Goal: Task Accomplishment & Management: Complete application form

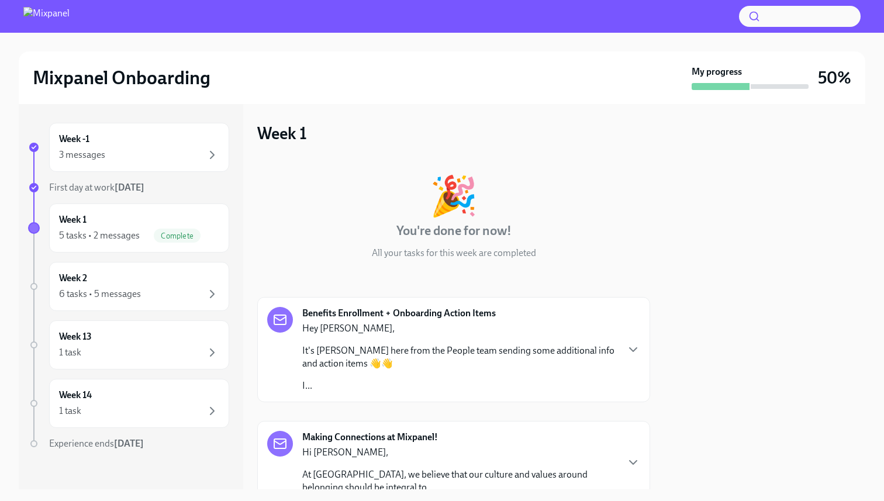
scroll to position [351, 0]
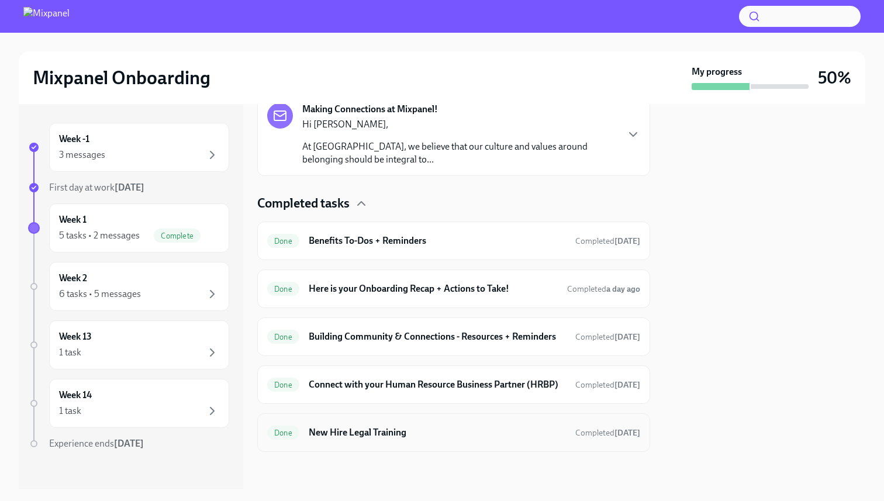
click at [385, 436] on h6 "New Hire Legal Training" at bounding box center [437, 432] width 257 height 13
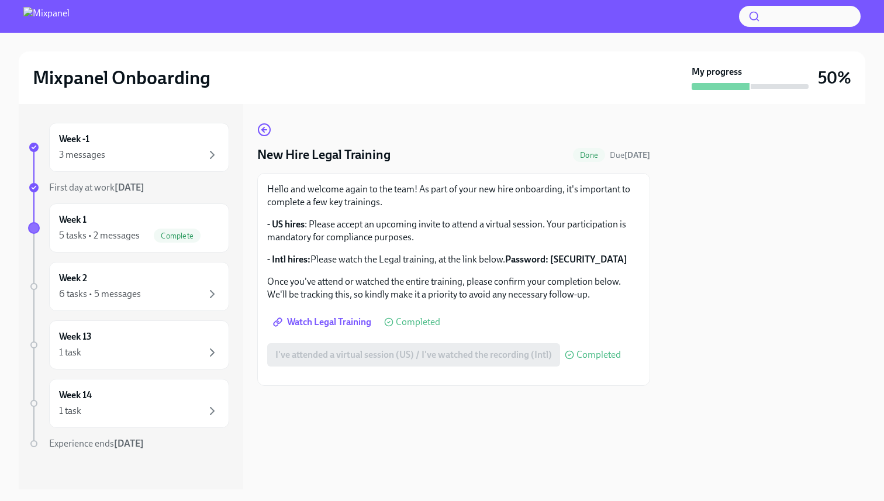
scroll to position [30, 0]
click at [134, 129] on div "Week -1 3 messages" at bounding box center [139, 147] width 180 height 49
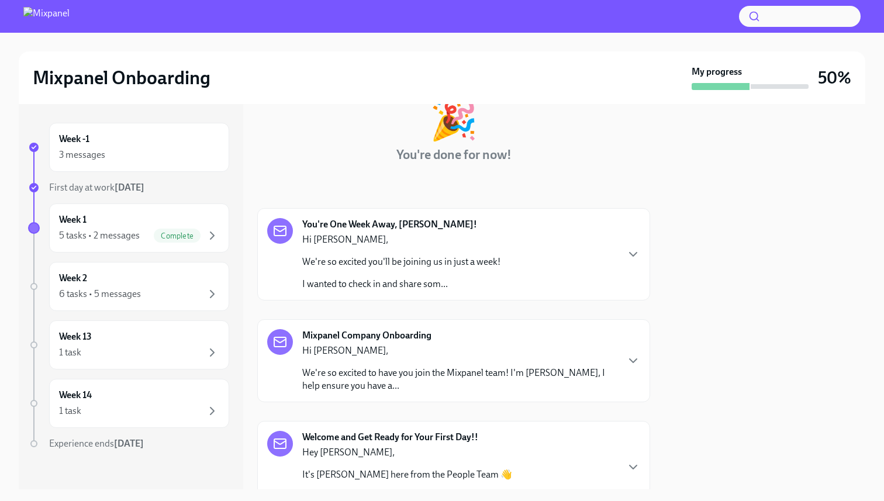
scroll to position [89, 0]
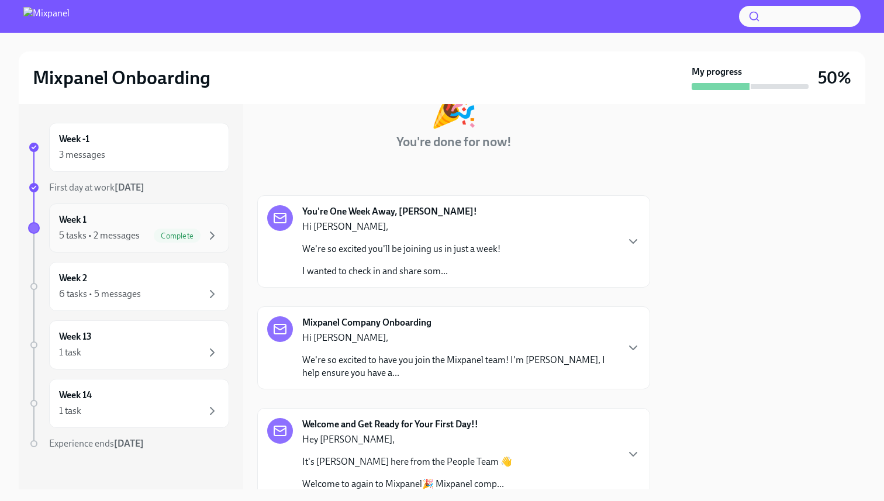
click at [184, 229] on div "Complete" at bounding box center [177, 236] width 47 height 14
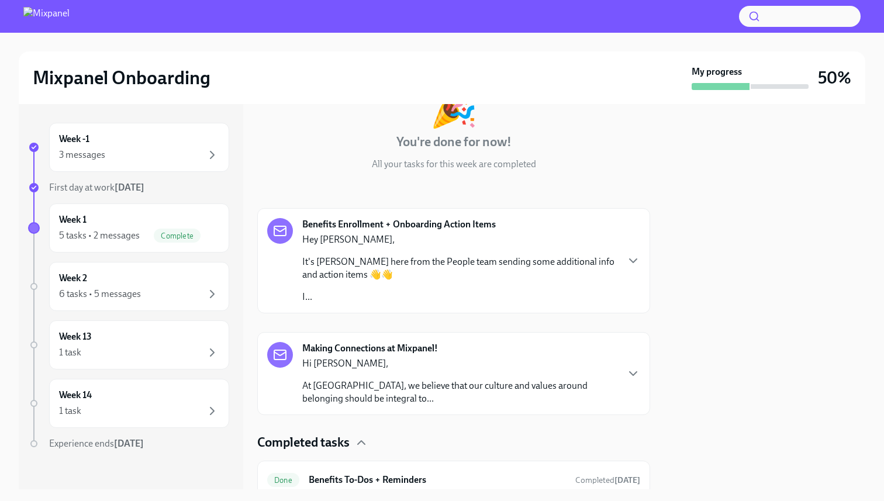
click at [451, 240] on p "Hey [PERSON_NAME]," at bounding box center [459, 239] width 315 height 13
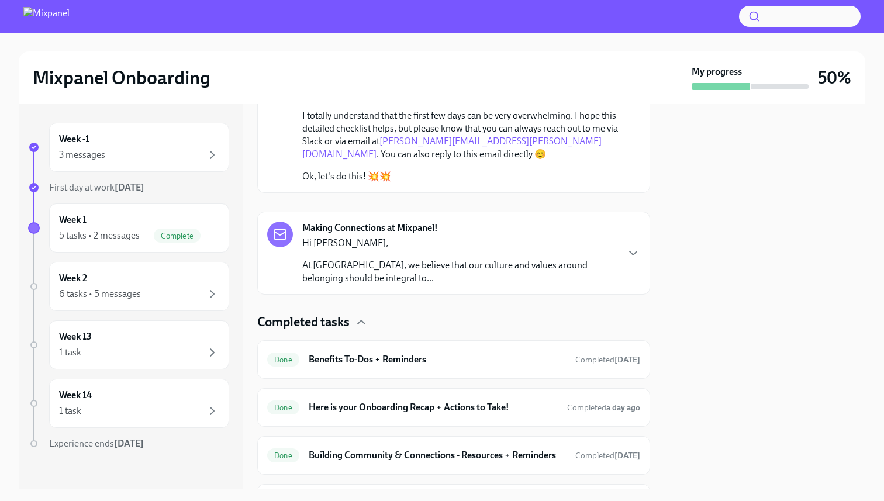
scroll to position [448, 0]
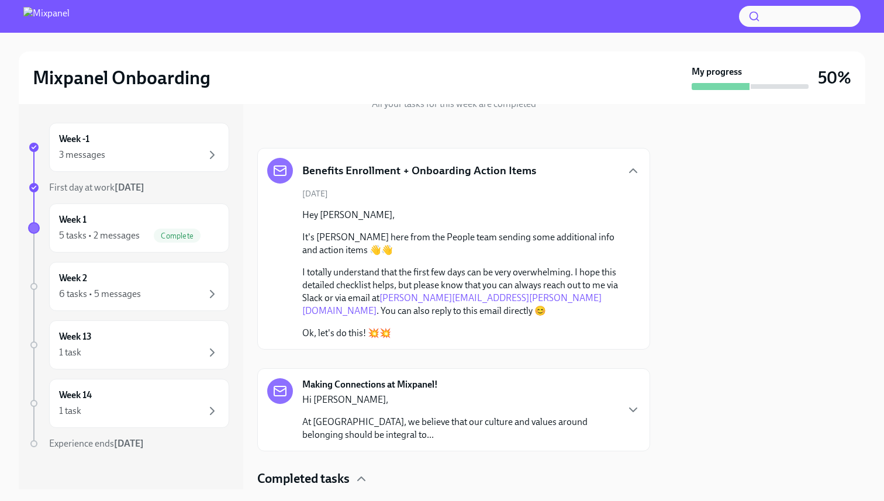
click at [544, 400] on p "Hi [PERSON_NAME]," at bounding box center [459, 399] width 315 height 13
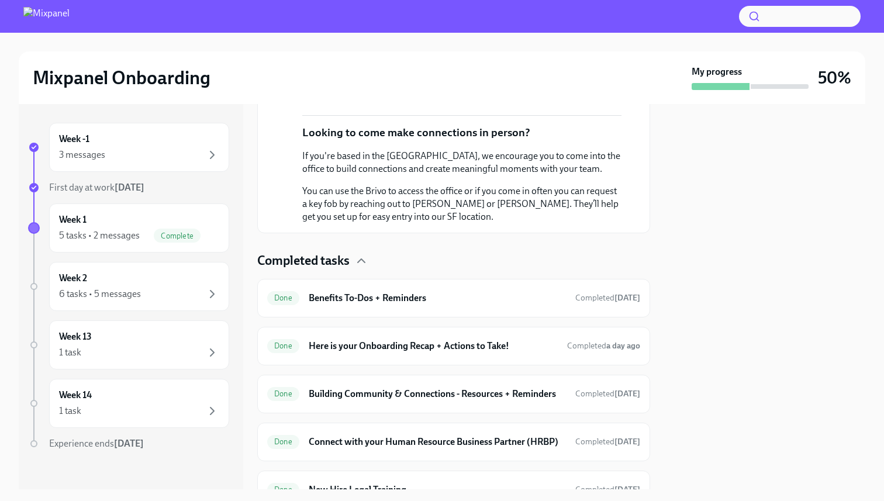
scroll to position [593, 0]
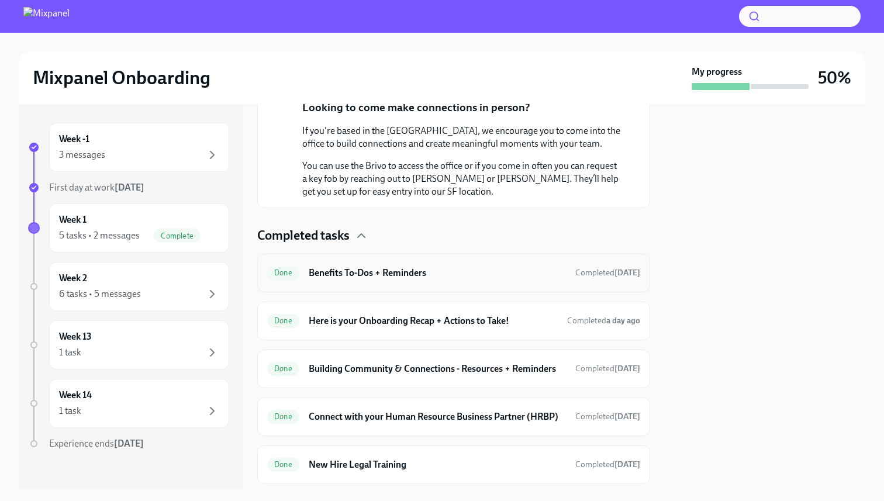
click at [455, 277] on h6 "Benefits To-Dos + Reminders" at bounding box center [437, 273] width 257 height 13
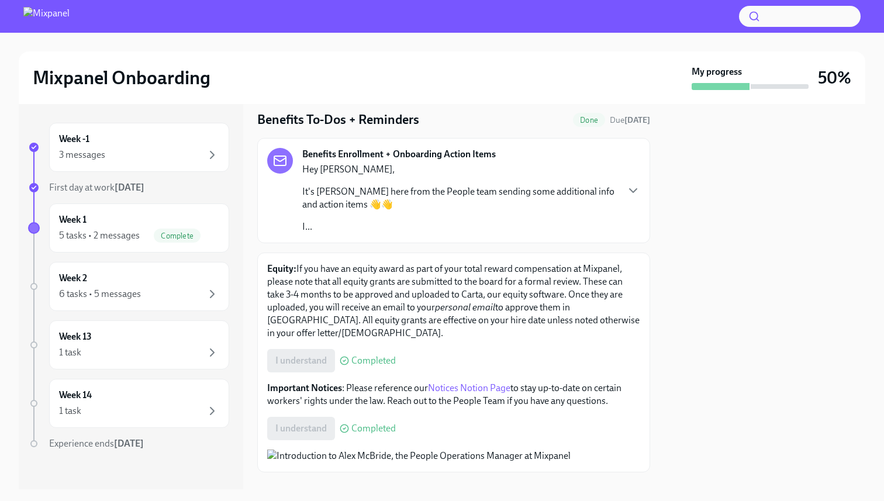
scroll to position [43, 0]
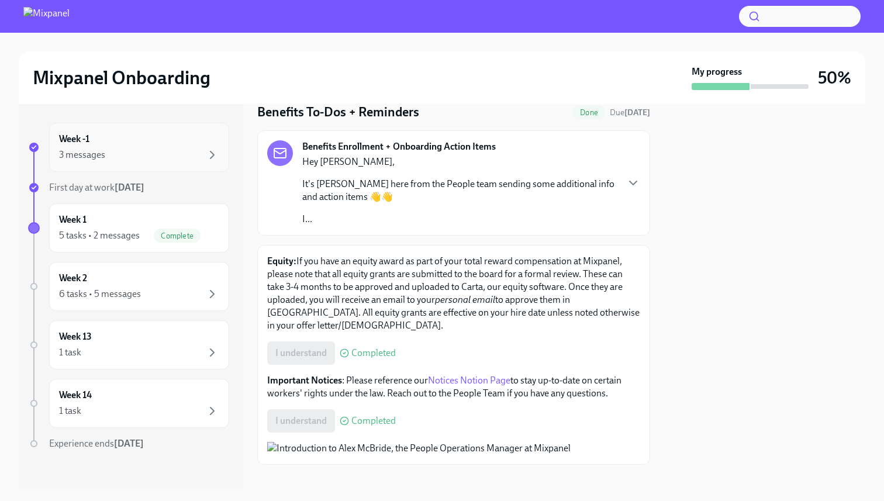
click at [141, 167] on div "Week -1 3 messages" at bounding box center [139, 147] width 180 height 49
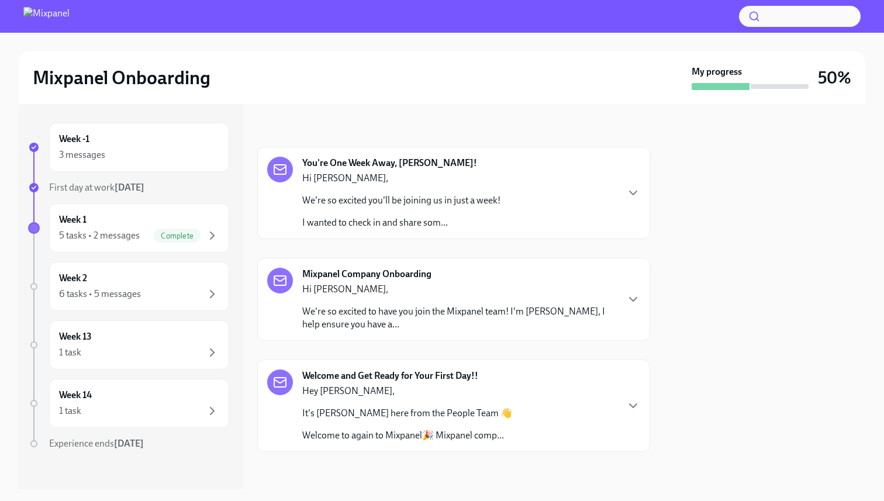
click at [410, 324] on p "We're so excited to have you join the Mixpanel team! I'm [PERSON_NAME], I help …" at bounding box center [459, 318] width 315 height 26
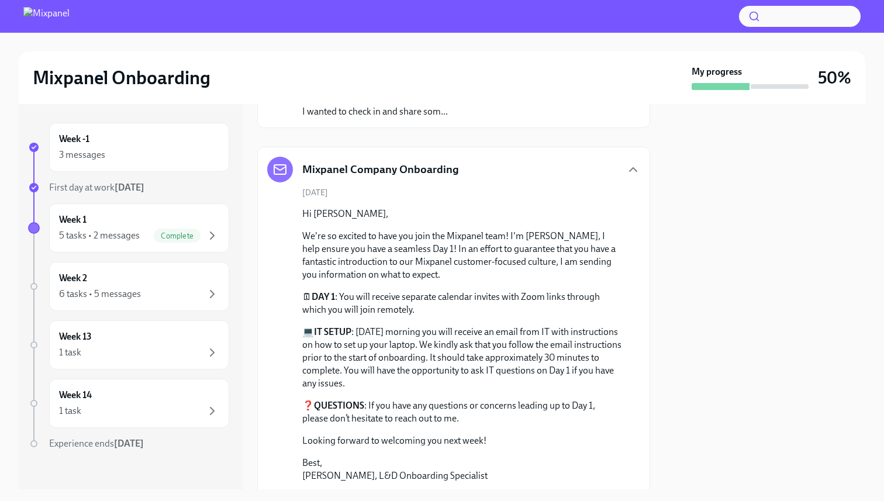
scroll to position [299, 0]
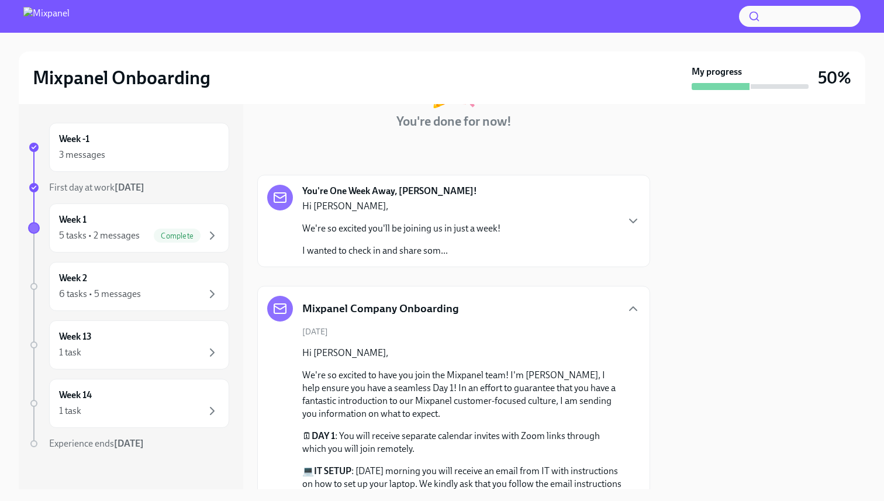
click at [406, 206] on p "Hi [PERSON_NAME]," at bounding box center [401, 206] width 198 height 13
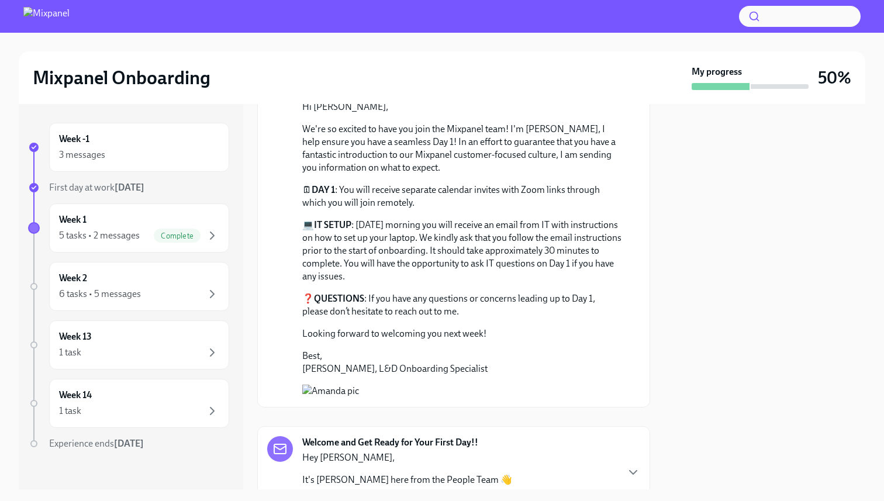
scroll to position [1193, 0]
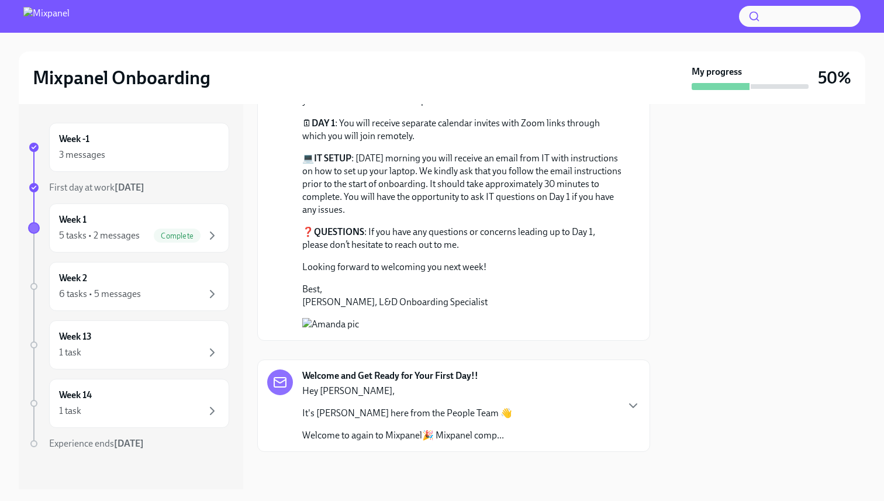
click at [468, 410] on p "It's [PERSON_NAME] here from the People Team 👋" at bounding box center [407, 413] width 210 height 13
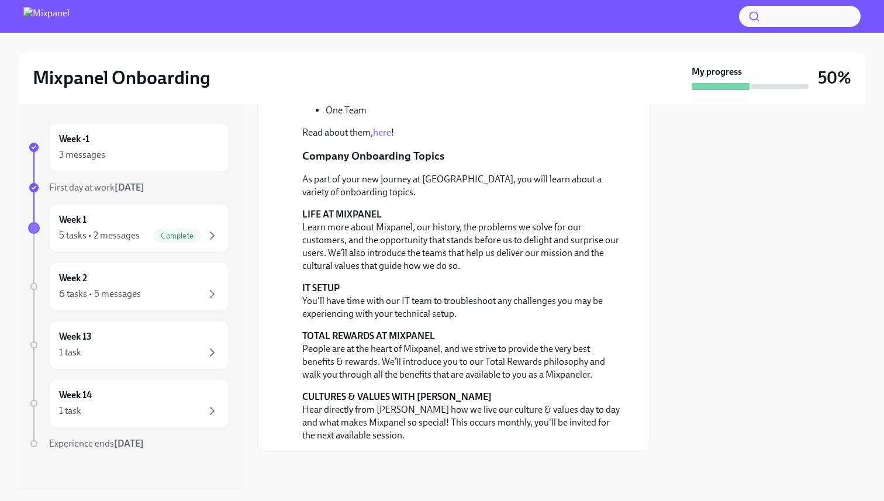
scroll to position [1938, 0]
click at [192, 272] on div "Week 2 6 tasks • 5 messages" at bounding box center [139, 286] width 160 height 29
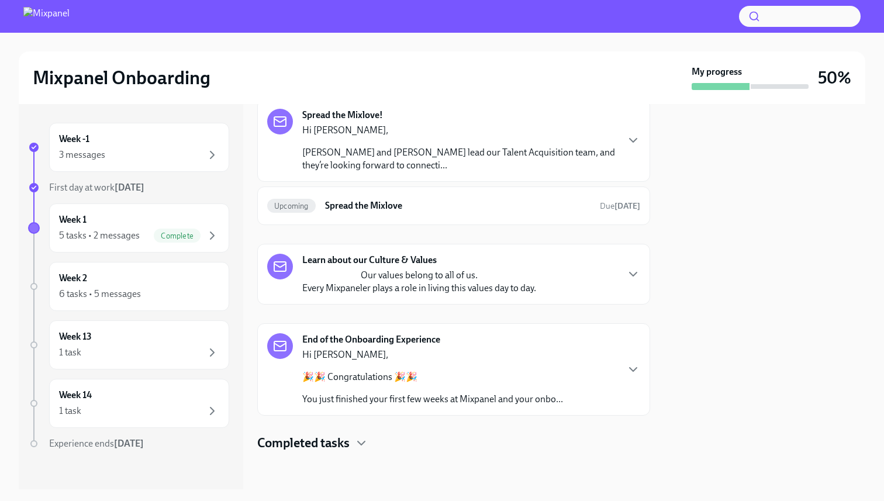
click at [377, 150] on p "[PERSON_NAME] and [PERSON_NAME] lead our Talent Acquisition team, and they’re l…" at bounding box center [459, 159] width 315 height 26
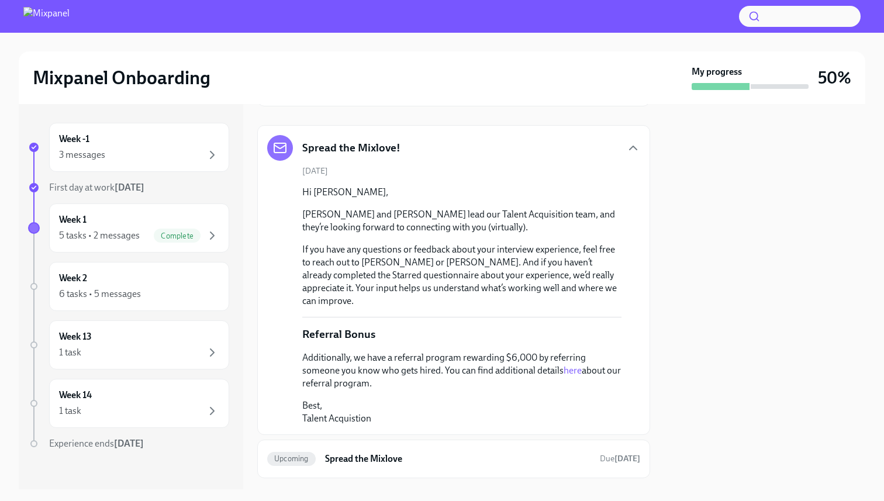
scroll to position [392, 0]
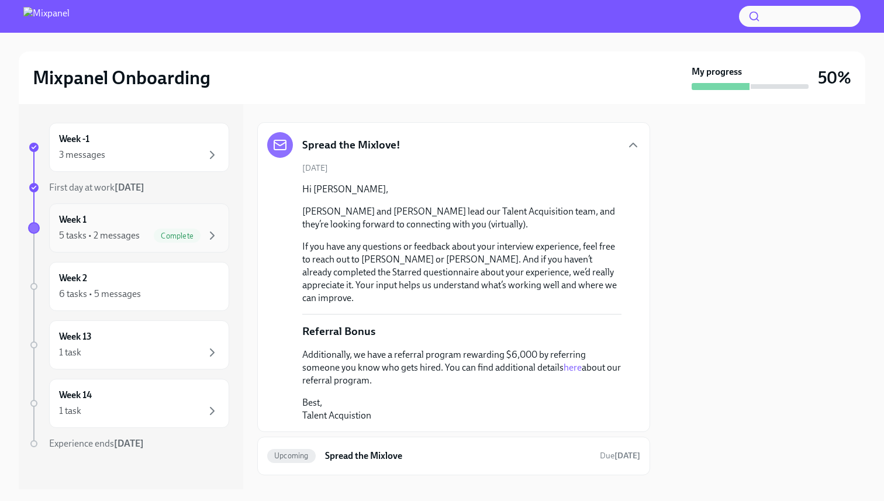
click at [203, 221] on div "Week 1 5 tasks • 2 messages Complete" at bounding box center [139, 227] width 160 height 29
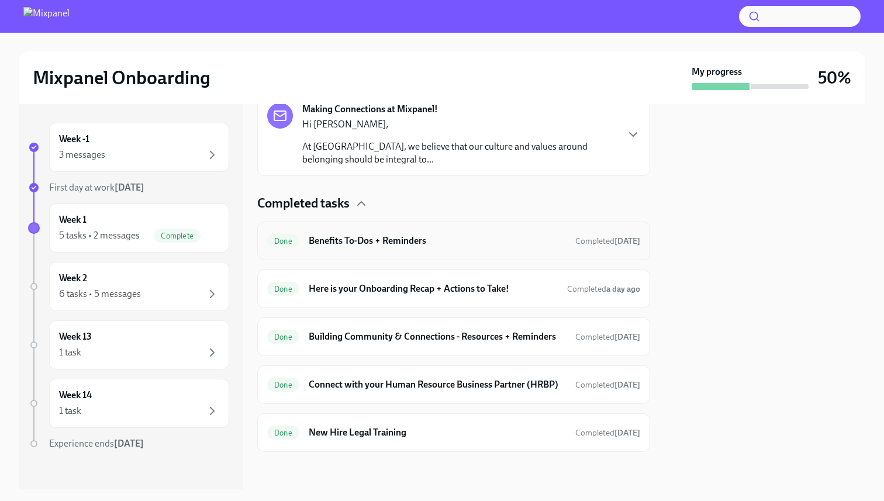
click at [430, 230] on div "Done Benefits To-Dos + Reminders Completed [DATE]" at bounding box center [453, 241] width 393 height 39
click at [391, 282] on h6 "Here is your Onboarding Recap + Actions to Take!" at bounding box center [433, 288] width 249 height 13
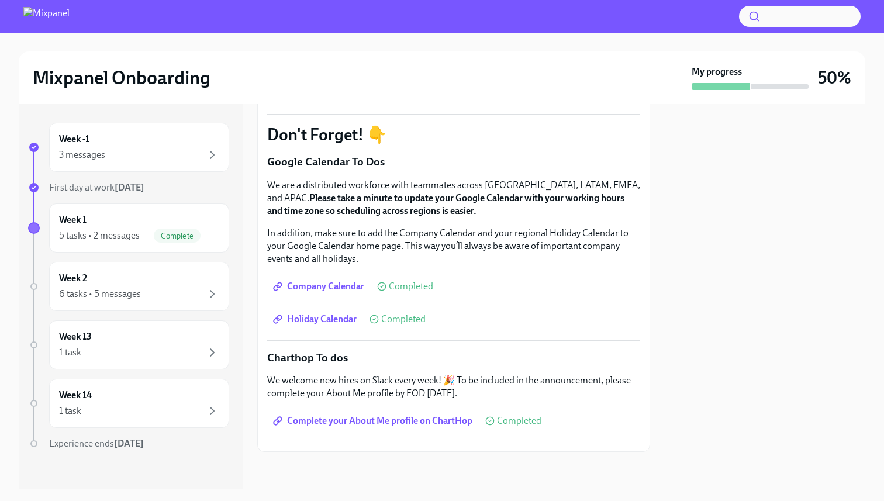
scroll to position [234, 0]
click at [166, 239] on span "Complete" at bounding box center [177, 236] width 47 height 9
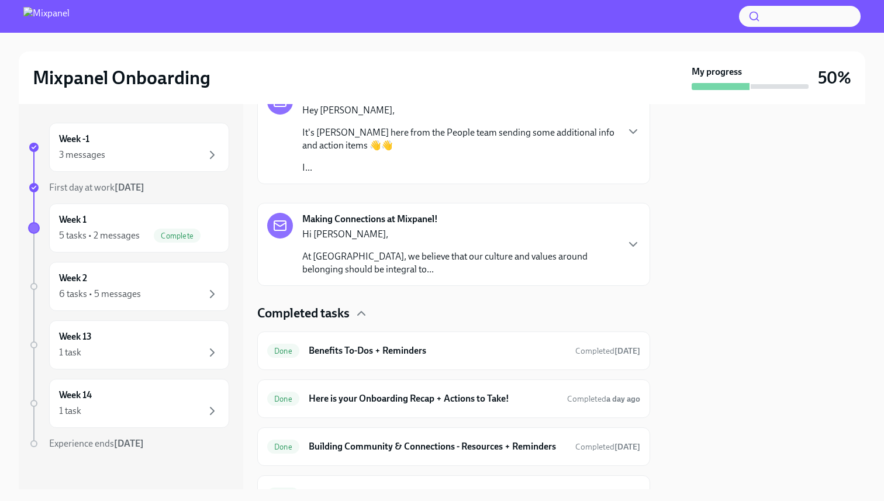
scroll to position [180, 0]
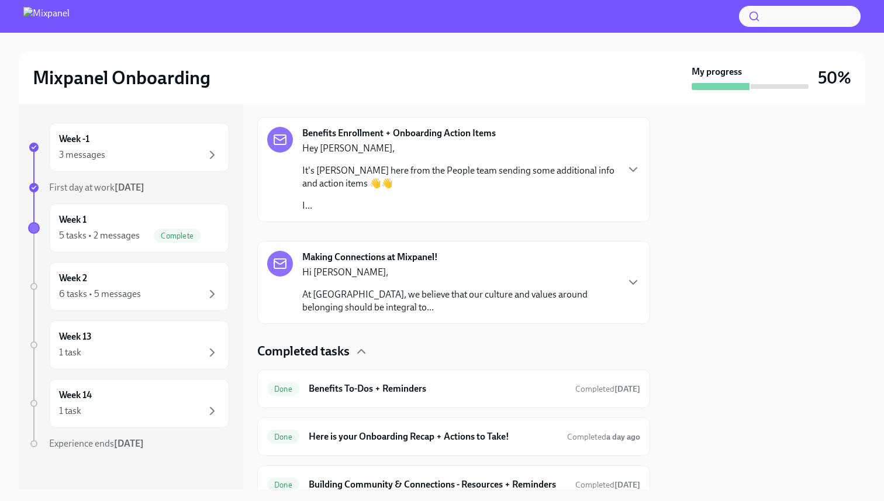
click at [450, 200] on p "I..." at bounding box center [459, 205] width 315 height 13
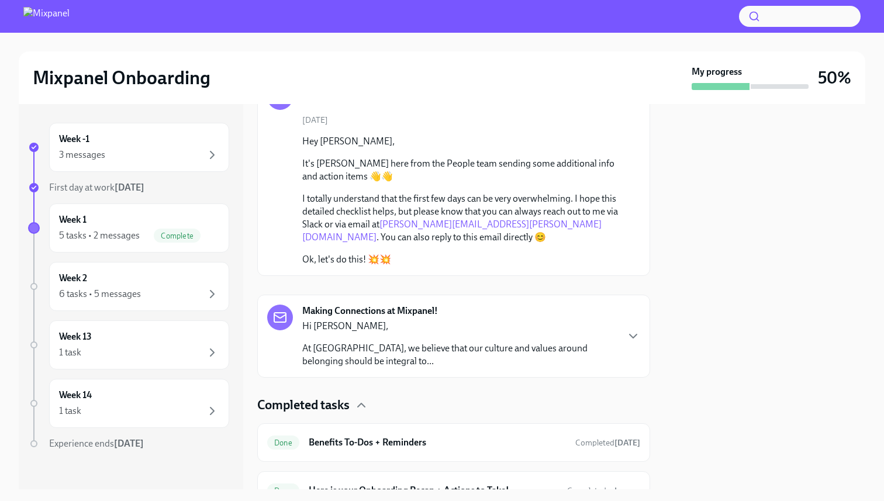
click at [473, 326] on p "Hi [PERSON_NAME]," at bounding box center [459, 326] width 315 height 13
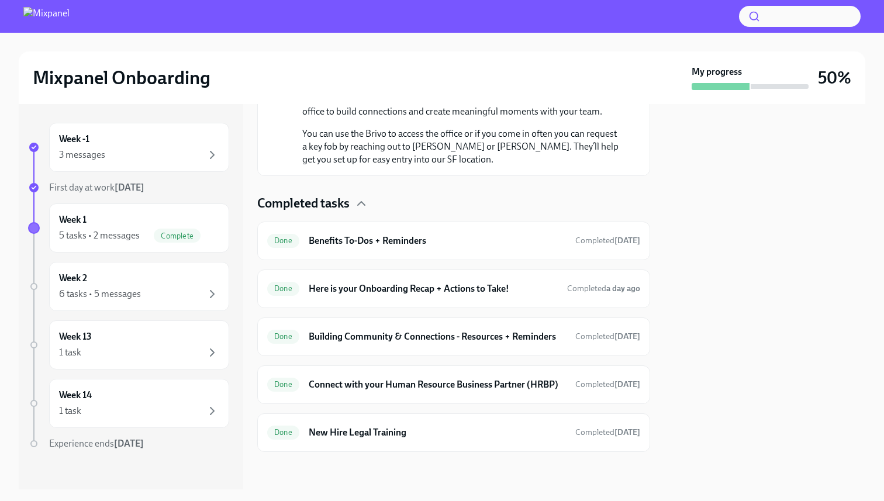
scroll to position [648, 0]
click at [438, 232] on div "Done Benefits To-Dos + Reminders Completed [DATE]" at bounding box center [453, 241] width 373 height 19
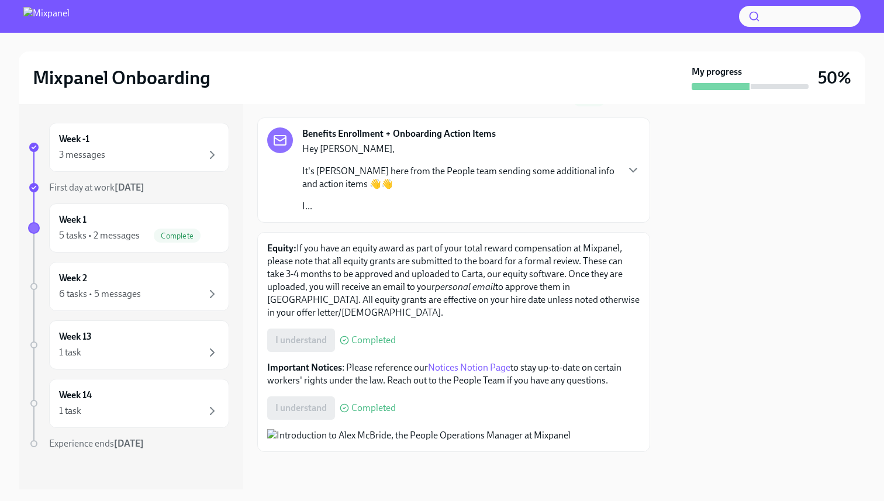
scroll to position [62, 0]
click at [453, 182] on p "It's [PERSON_NAME] here from the People team sending some additional info and a…" at bounding box center [459, 178] width 315 height 26
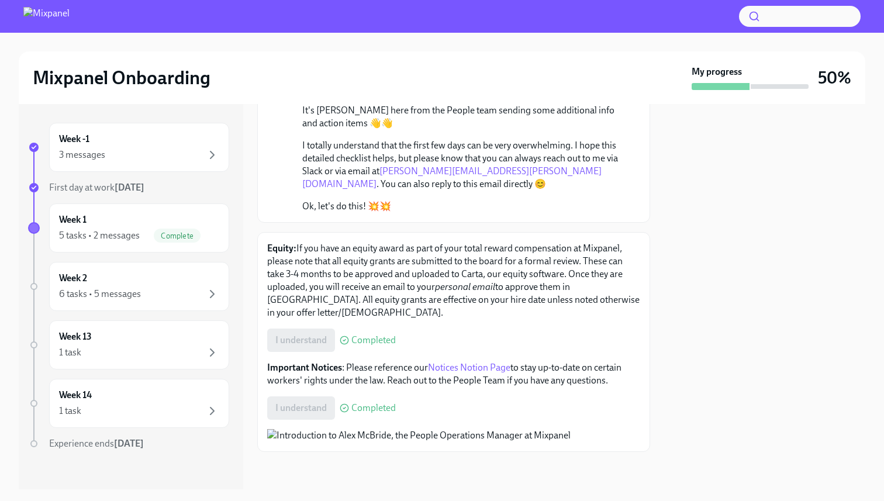
scroll to position [242, 0]
click at [186, 241] on div "Complete" at bounding box center [177, 236] width 47 height 14
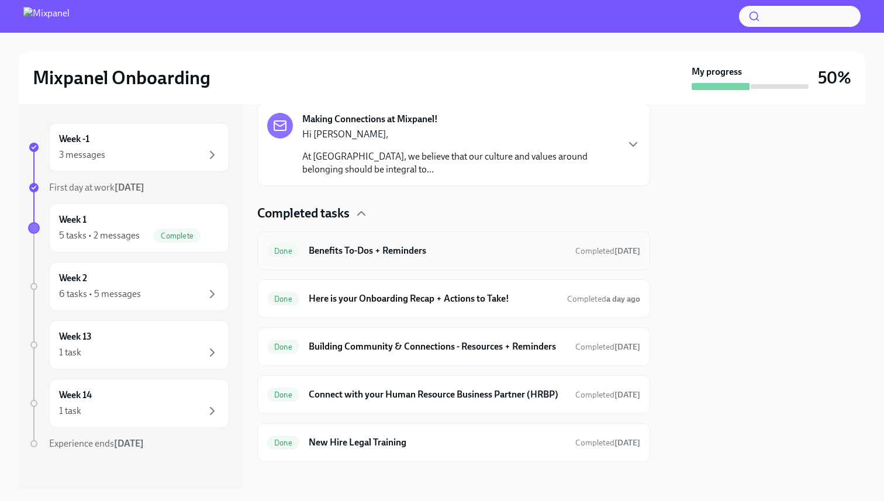
scroll to position [351, 0]
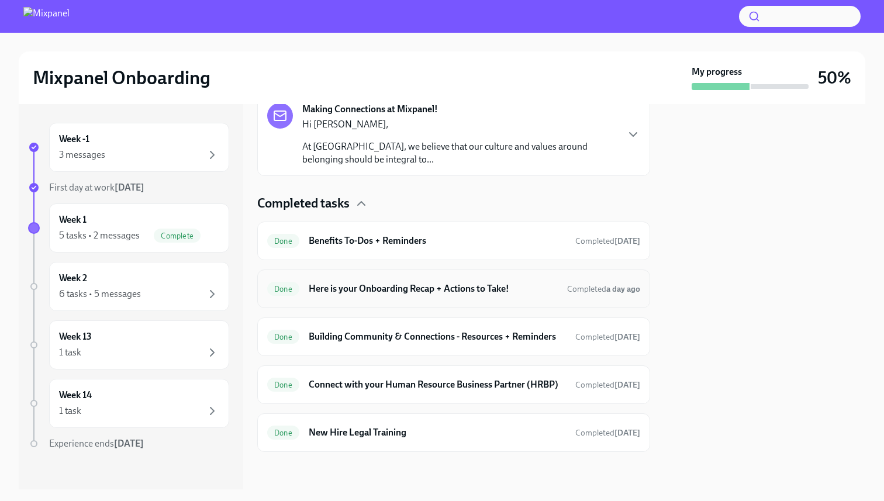
click at [396, 282] on h6 "Here is your Onboarding Recap + Actions to Take!" at bounding box center [433, 288] width 249 height 13
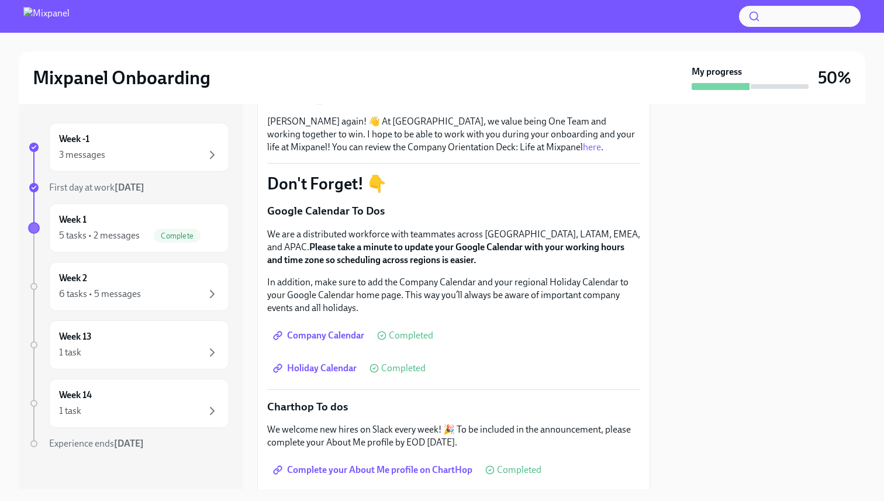
scroll to position [93, 0]
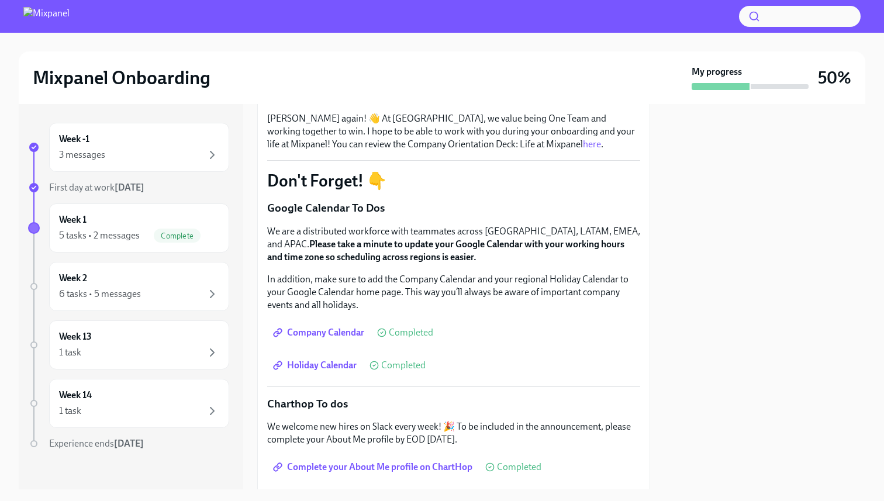
click at [583, 144] on link "here" at bounding box center [592, 144] width 18 height 11
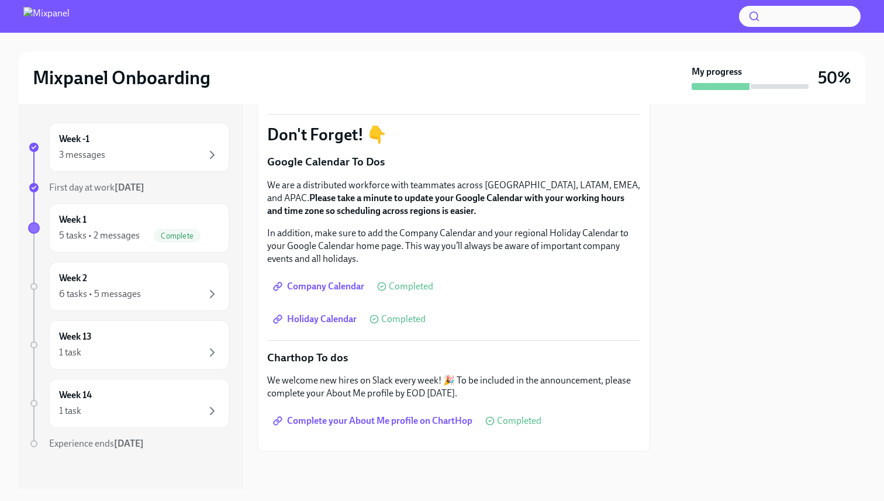
scroll to position [234, 0]
click at [168, 156] on div "3 messages" at bounding box center [139, 155] width 160 height 14
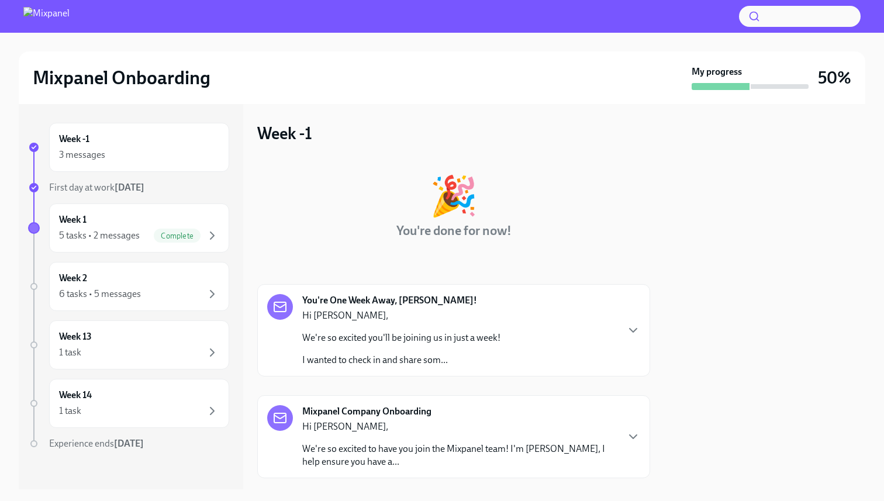
click at [454, 327] on div "Hi [PERSON_NAME], We're so excited you'll be joining us in just a week! I wante…" at bounding box center [401, 337] width 198 height 57
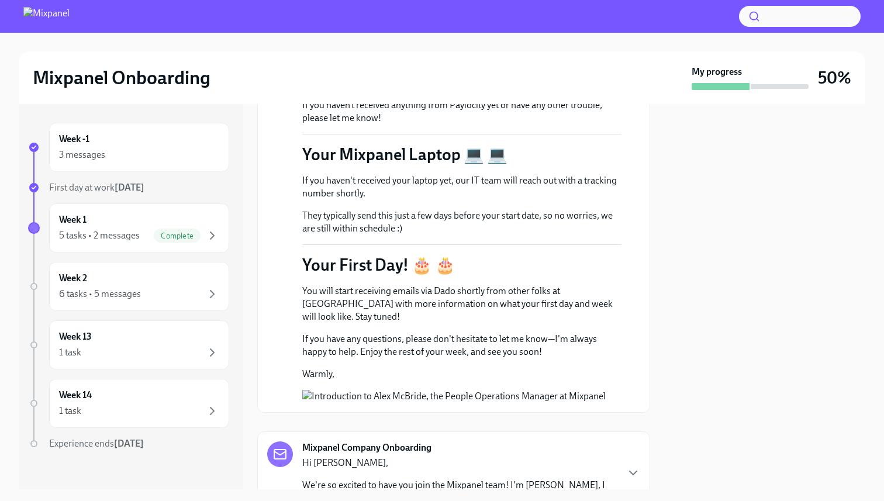
scroll to position [843, 0]
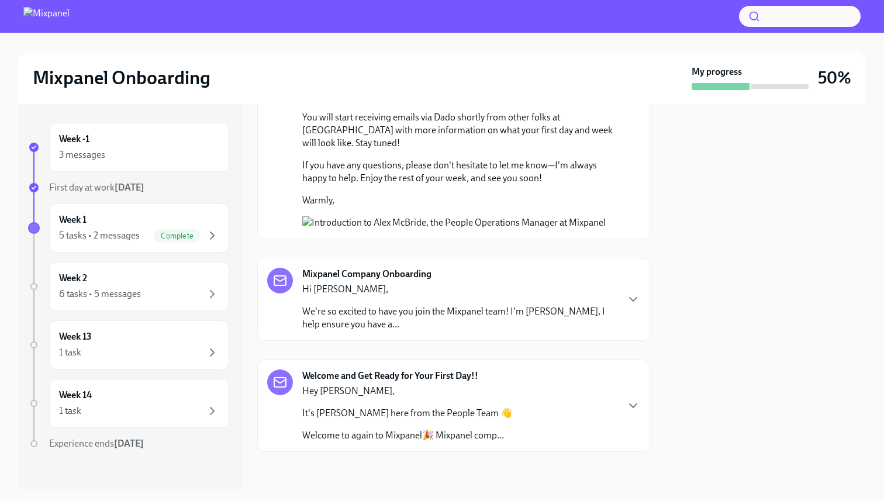
click at [463, 320] on p "We're so excited to have you join the Mixpanel team! I'm [PERSON_NAME], I help …" at bounding box center [459, 318] width 315 height 26
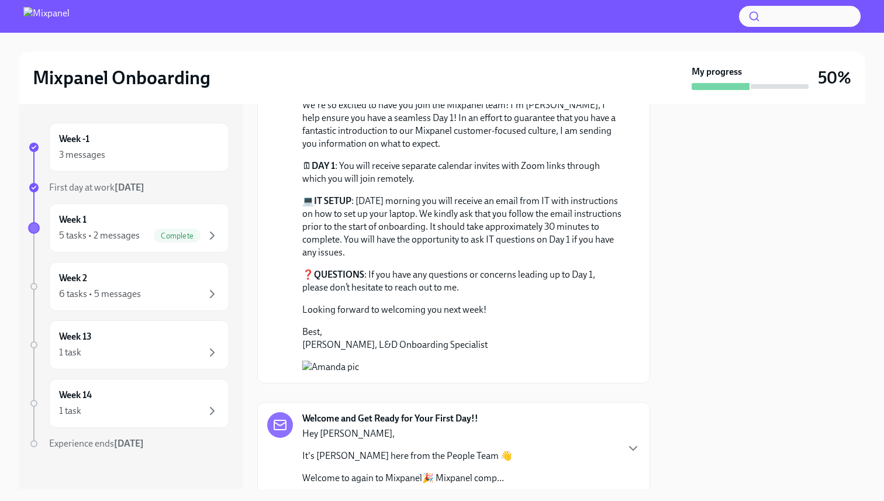
scroll to position [1025, 0]
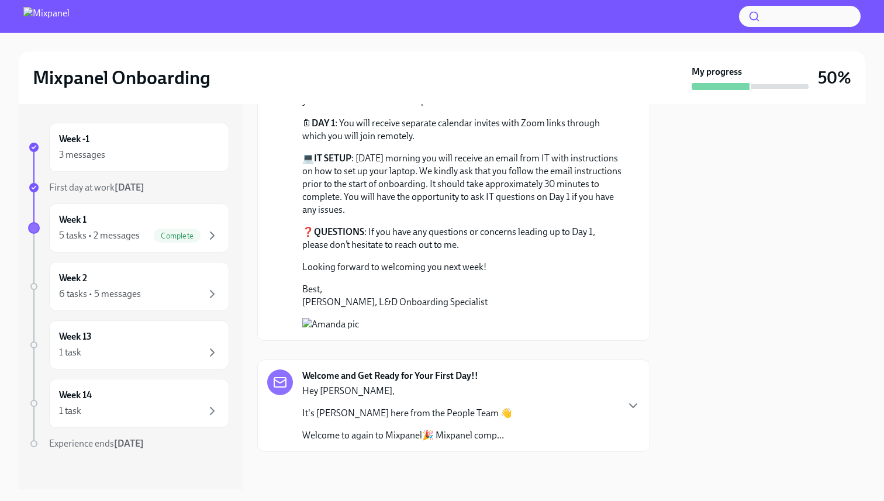
click at [450, 389] on p "Hey [PERSON_NAME]," at bounding box center [407, 391] width 210 height 13
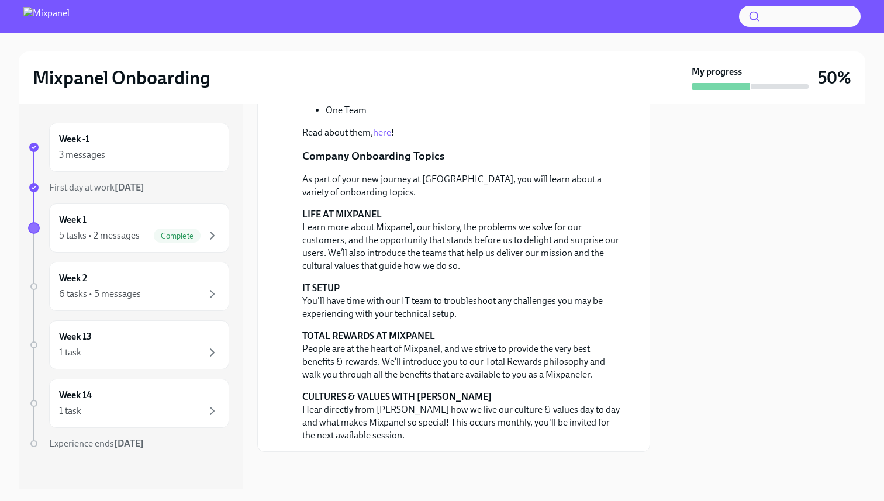
scroll to position [1938, 0]
click at [205, 231] on icon "button" at bounding box center [212, 236] width 14 height 14
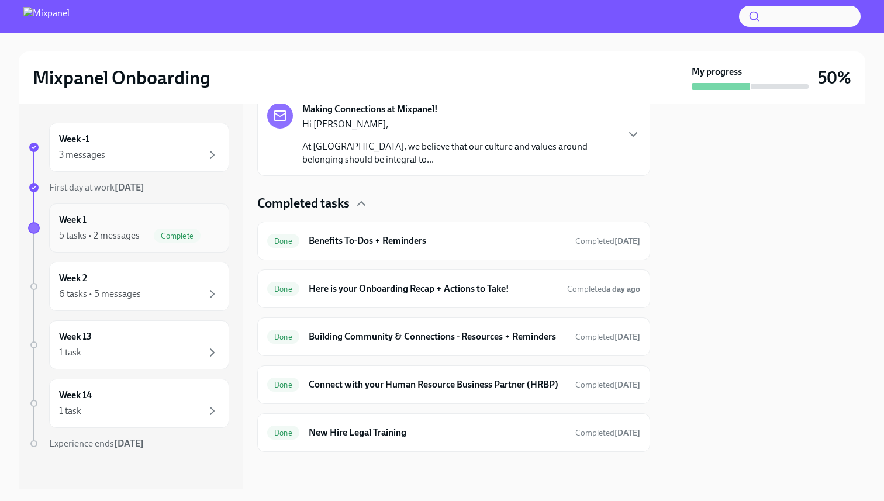
scroll to position [351, 0]
click at [362, 282] on h6 "Here is your Onboarding Recap + Actions to Take!" at bounding box center [433, 288] width 249 height 13
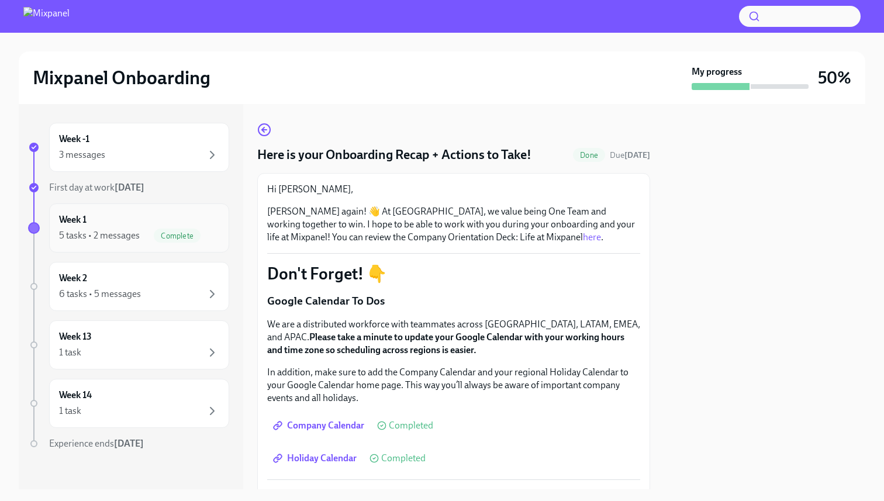
click at [209, 229] on icon "button" at bounding box center [212, 236] width 14 height 14
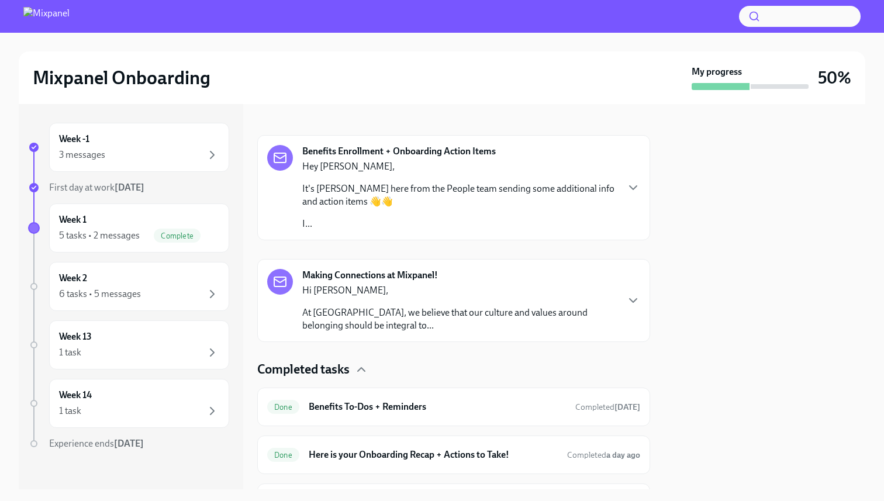
scroll to position [293, 0]
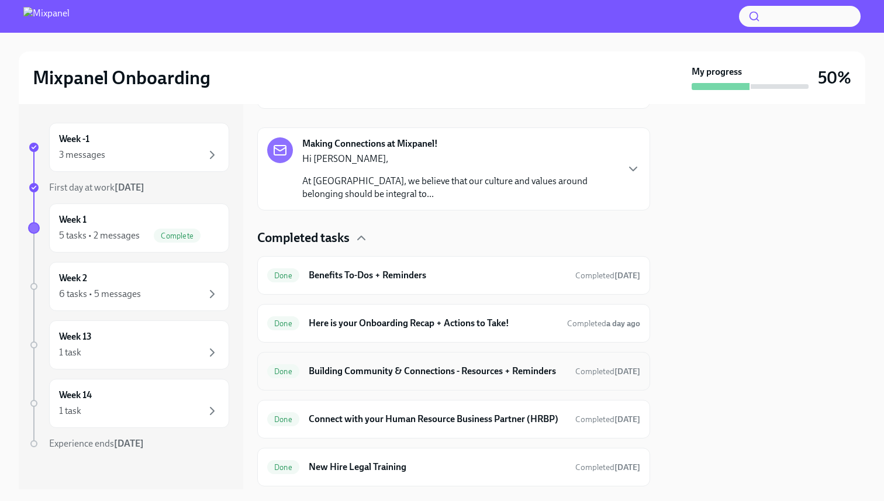
click at [346, 378] on h6 "Building Community & Connections - Resources + Reminders" at bounding box center [437, 371] width 257 height 13
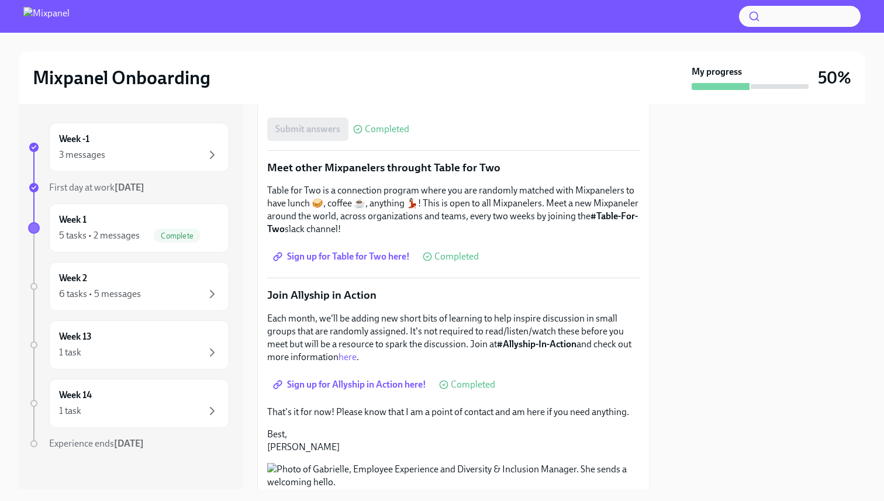
scroll to position [643, 0]
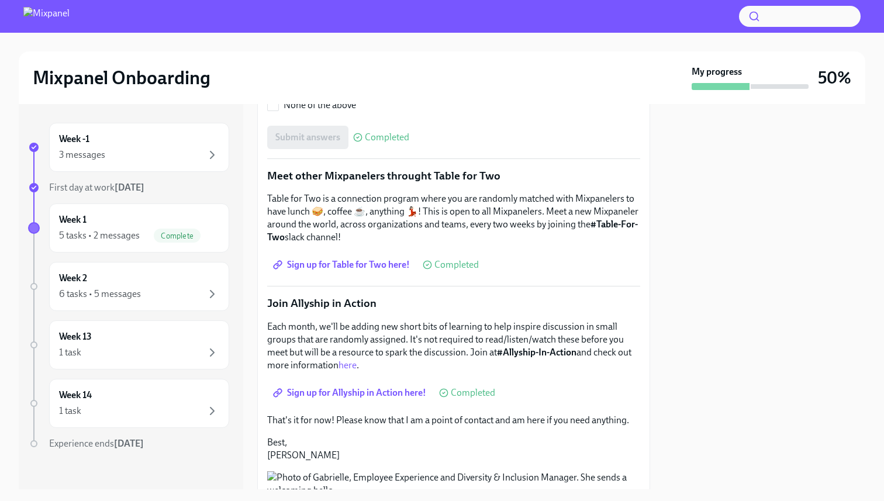
click at [291, 177] on p "Meet other Mixpanelers throught Table for Two" at bounding box center [453, 175] width 373 height 15
click at [296, 198] on p "Table for Two is a connection program where you are randomly matched with Mixpa…" at bounding box center [453, 217] width 373 height 51
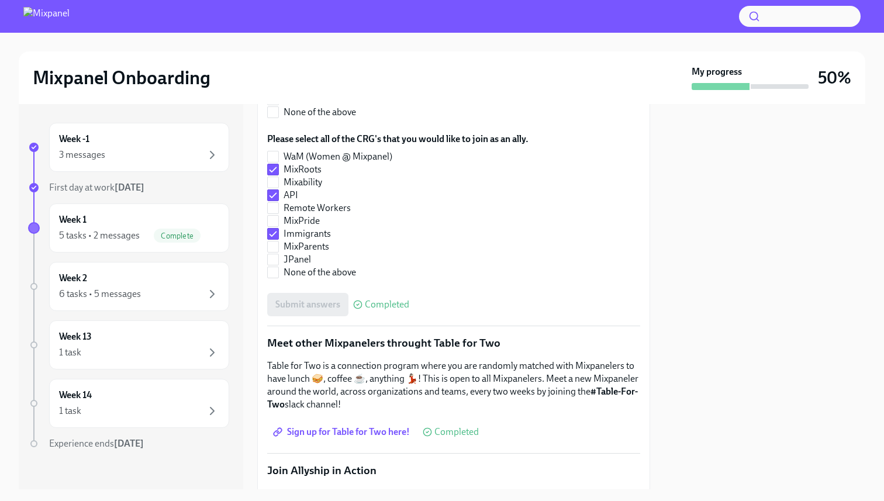
scroll to position [770, 0]
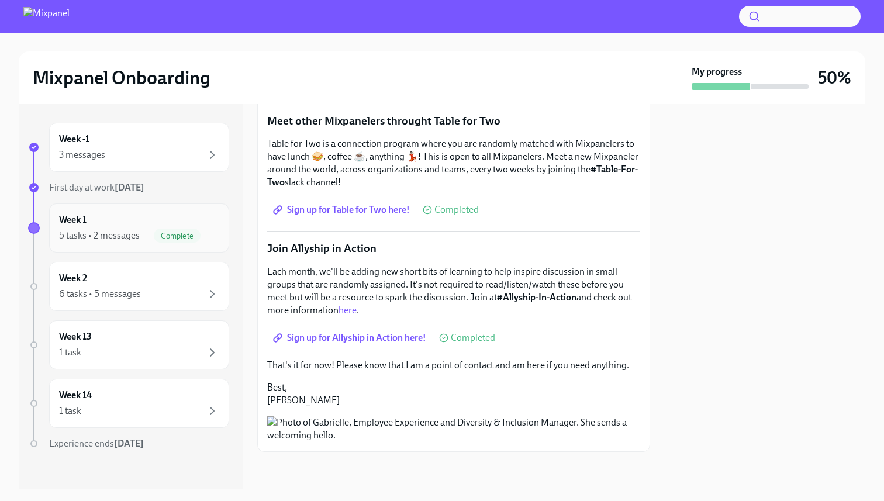
click at [179, 233] on span "Complete" at bounding box center [177, 236] width 47 height 9
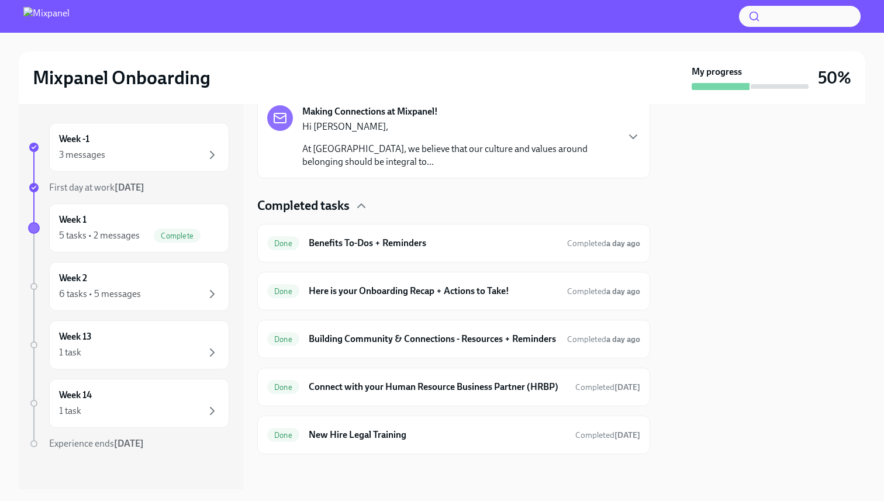
scroll to position [340, 0]
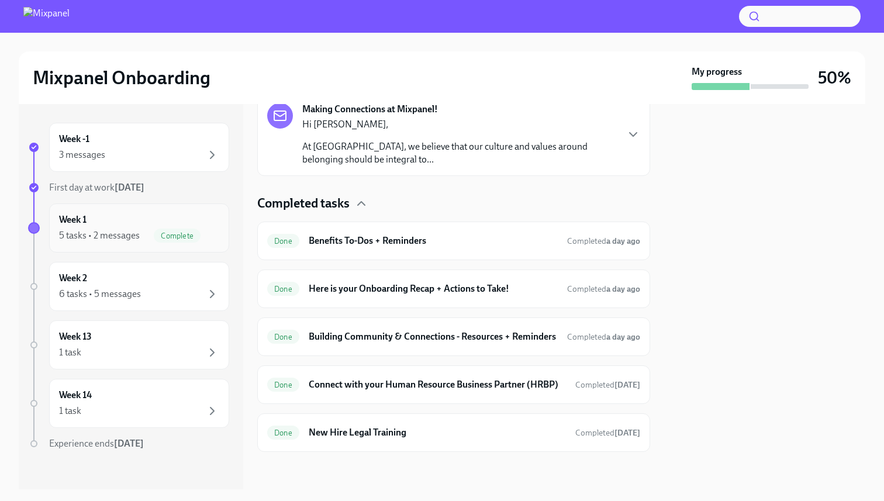
click at [152, 238] on div "5 tasks • 2 messages Complete" at bounding box center [139, 236] width 160 height 14
click at [449, 330] on h6 "Building Community & Connections - Resources + Reminders" at bounding box center [437, 336] width 257 height 13
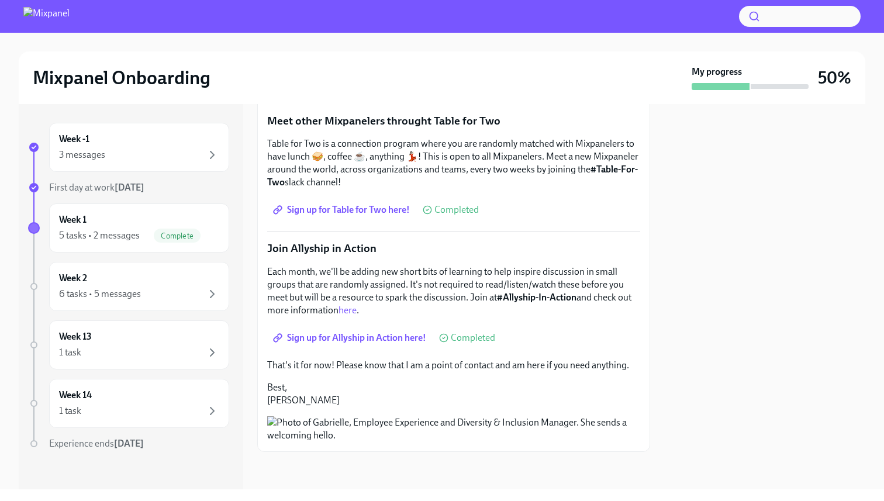
scroll to position [770, 0]
click at [159, 229] on div "Complete" at bounding box center [177, 236] width 47 height 14
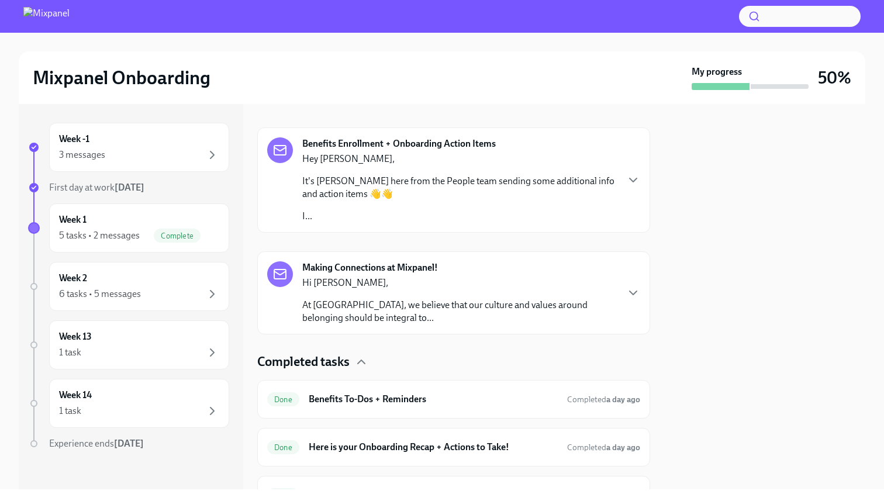
scroll to position [340, 0]
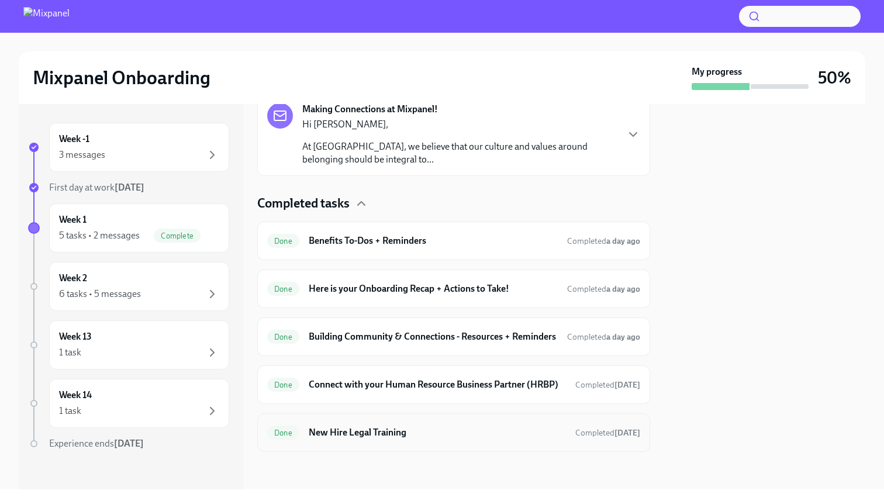
click at [408, 431] on h6 "New Hire Legal Training" at bounding box center [437, 432] width 257 height 13
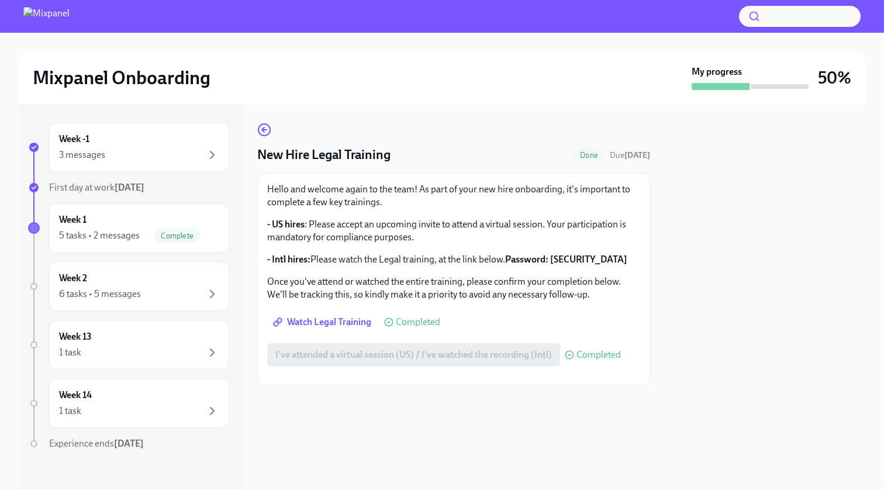
click at [386, 232] on p "- US hires : Please accept an upcoming invite to attend a virtual session. Your…" at bounding box center [453, 231] width 373 height 26
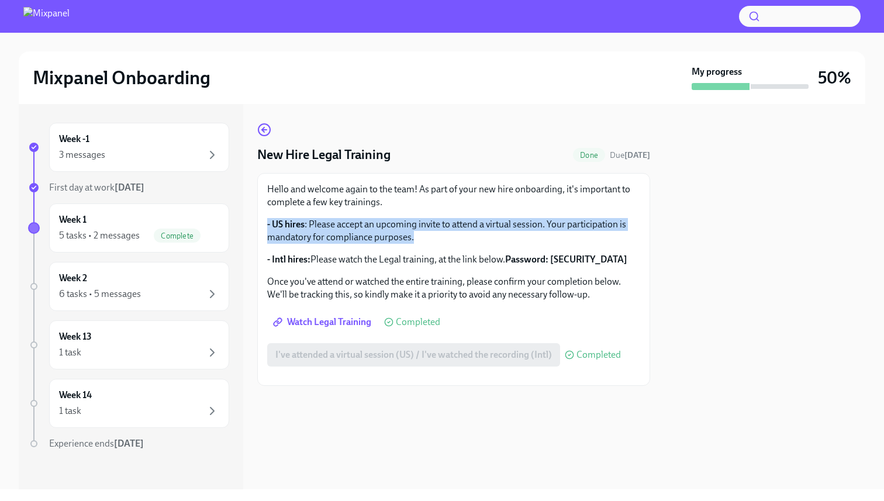
click at [386, 232] on p "- US hires : Please accept an upcoming invite to attend a virtual session. Your…" at bounding box center [453, 231] width 373 height 26
copy div "- US hires : Please accept an upcoming invite to attend a virtual session. Your…"
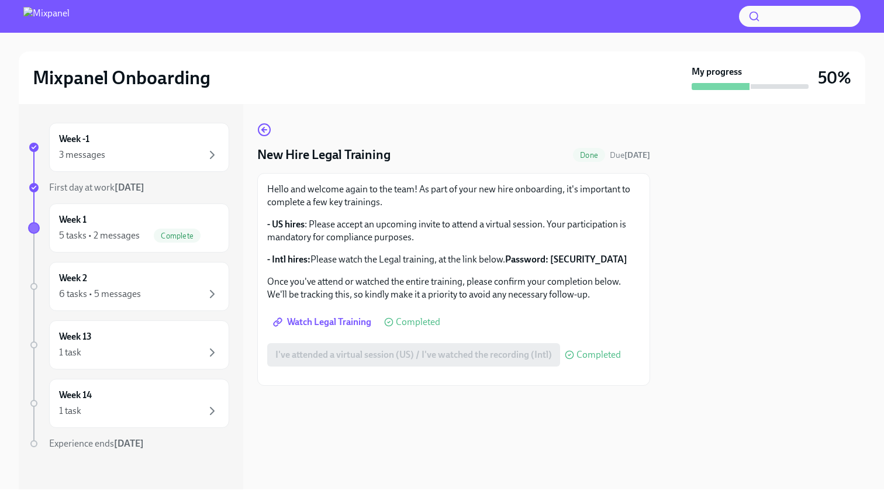
click at [539, 218] on p "- US hires : Please accept an upcoming invite to attend a virtual session. Your…" at bounding box center [453, 231] width 373 height 26
click at [193, 232] on span "Complete" at bounding box center [177, 236] width 47 height 9
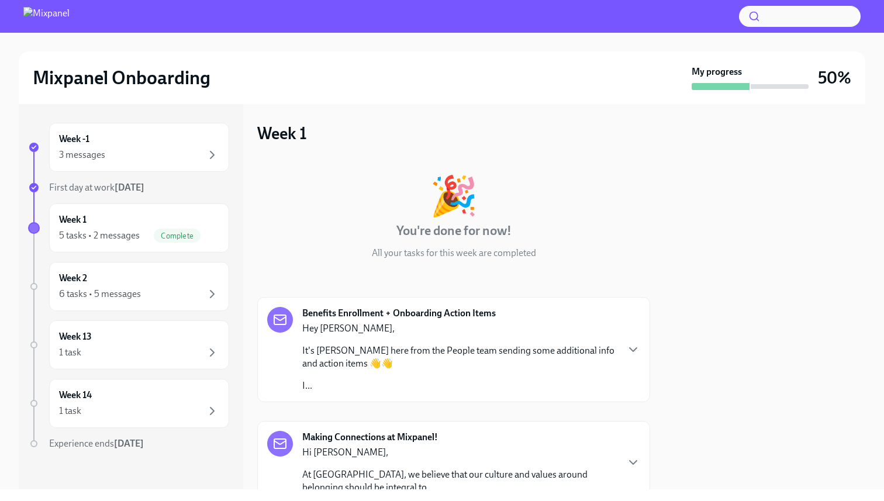
scroll to position [340, 0]
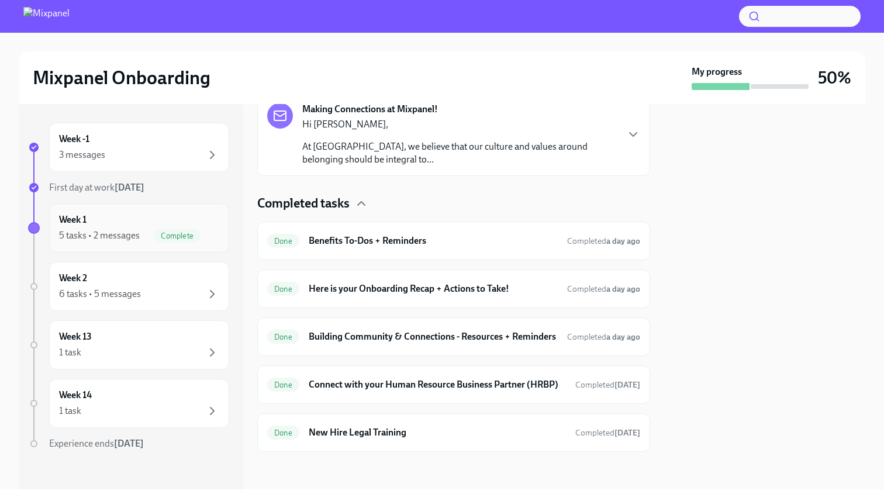
click at [178, 239] on span "Complete" at bounding box center [177, 236] width 47 height 9
click at [191, 232] on span "Complete" at bounding box center [177, 236] width 47 height 9
click at [154, 237] on span "Complete" at bounding box center [177, 236] width 47 height 9
click at [158, 281] on div "Week 2 6 tasks • 5 messages" at bounding box center [139, 286] width 160 height 29
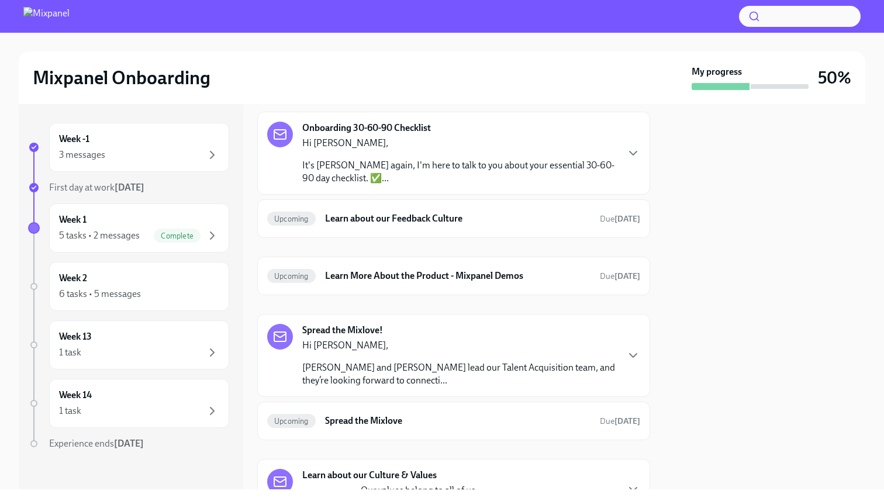
click at [382, 172] on p "It's [PERSON_NAME] again, I'm here to talk to you about your essential 30-60-90…" at bounding box center [459, 172] width 315 height 26
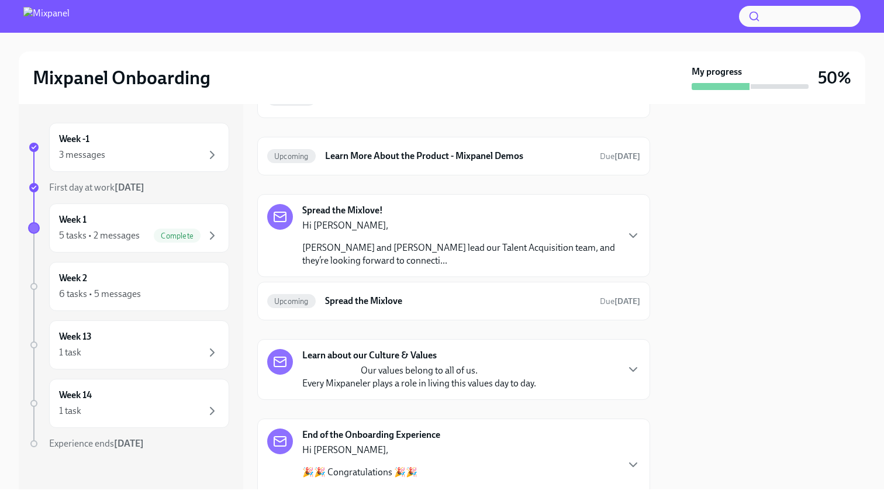
click at [422, 232] on p "Hi [PERSON_NAME]," at bounding box center [459, 225] width 315 height 13
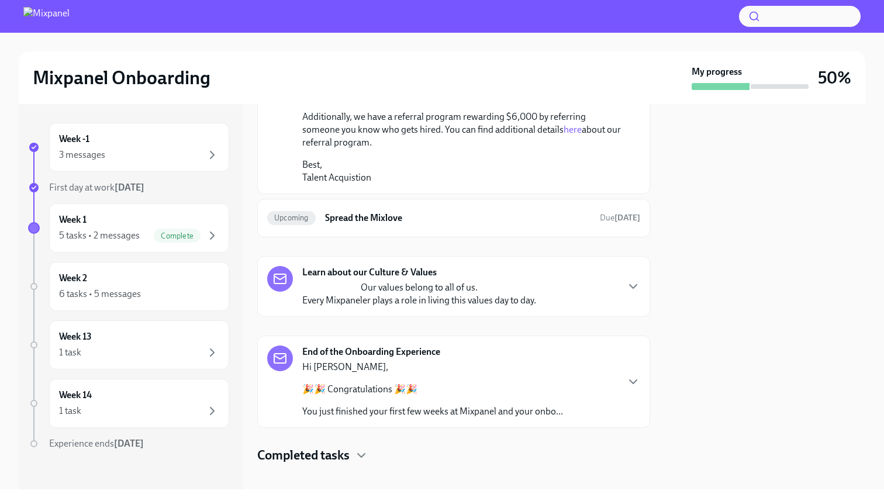
scroll to position [807, 0]
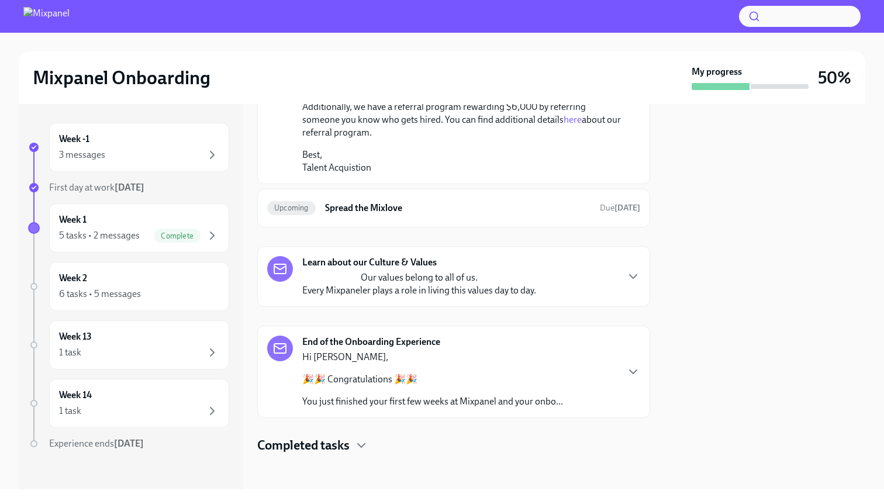
click at [451, 297] on div "Learn about our Culture & Values Our values belong to all of us. Every Mixpanel…" at bounding box center [419, 276] width 234 height 41
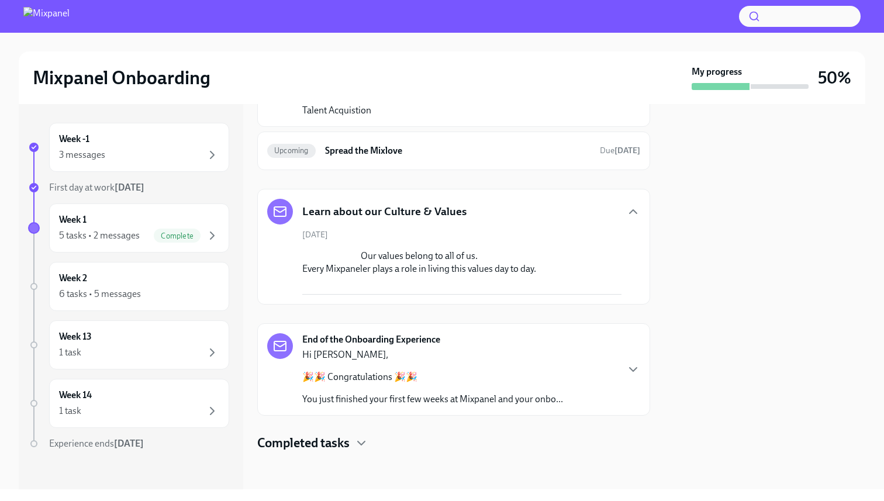
scroll to position [1099, 0]
click at [437, 375] on p "🎉🎉 Congratulations 🎉🎉" at bounding box center [432, 377] width 261 height 13
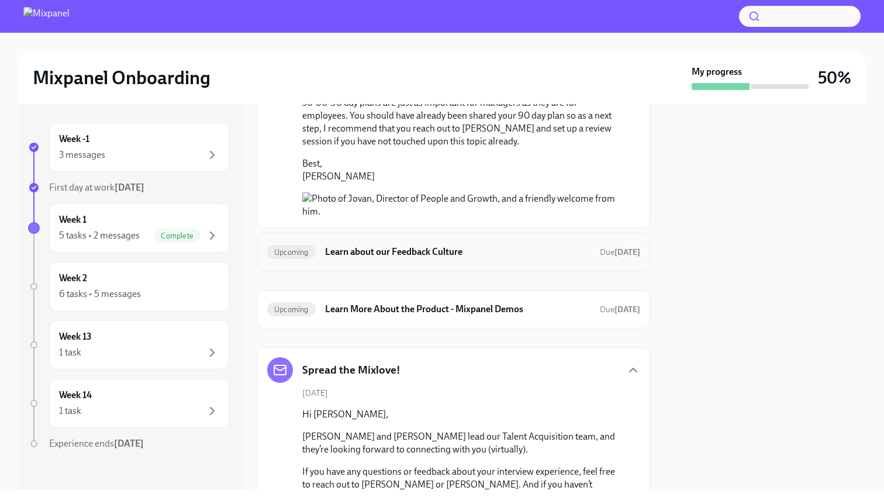
scroll to position [341, 0]
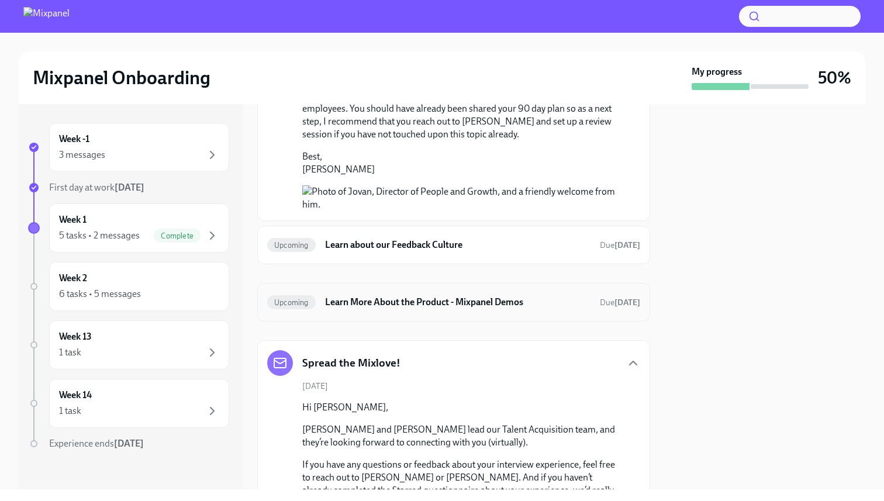
click at [447, 309] on h6 "Learn More About the Product - Mixpanel Demos" at bounding box center [457, 302] width 265 height 13
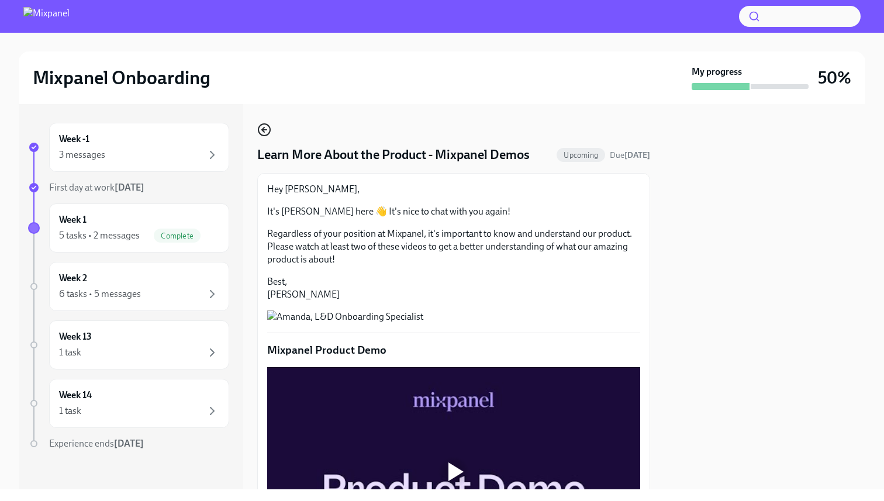
click at [257, 134] on icon "button" at bounding box center [264, 130] width 14 height 14
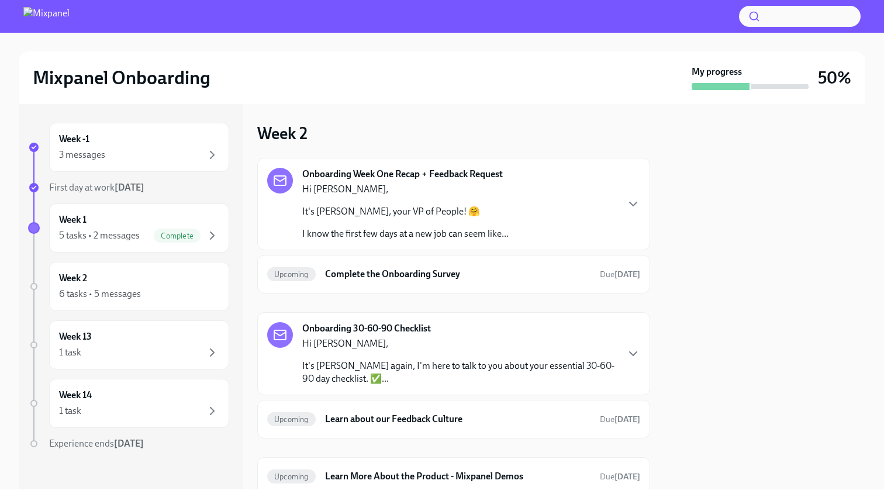
click at [308, 191] on p "Hi [PERSON_NAME]," at bounding box center [405, 189] width 206 height 13
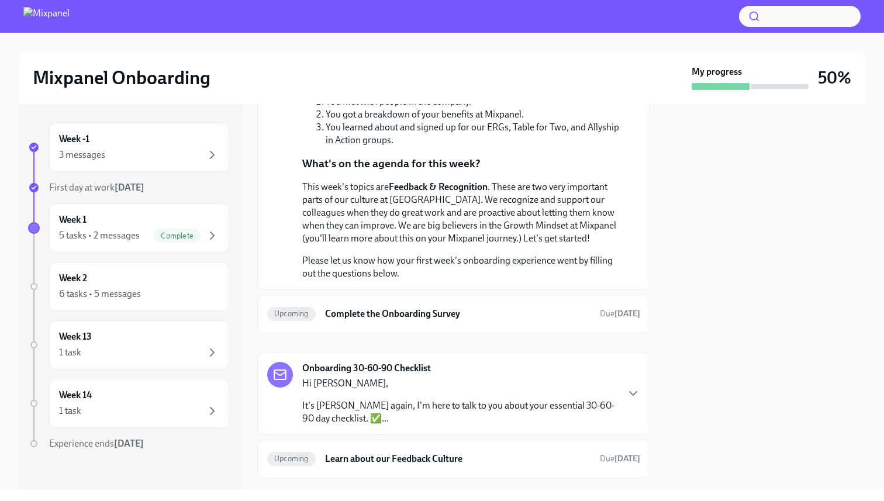
scroll to position [248, 0]
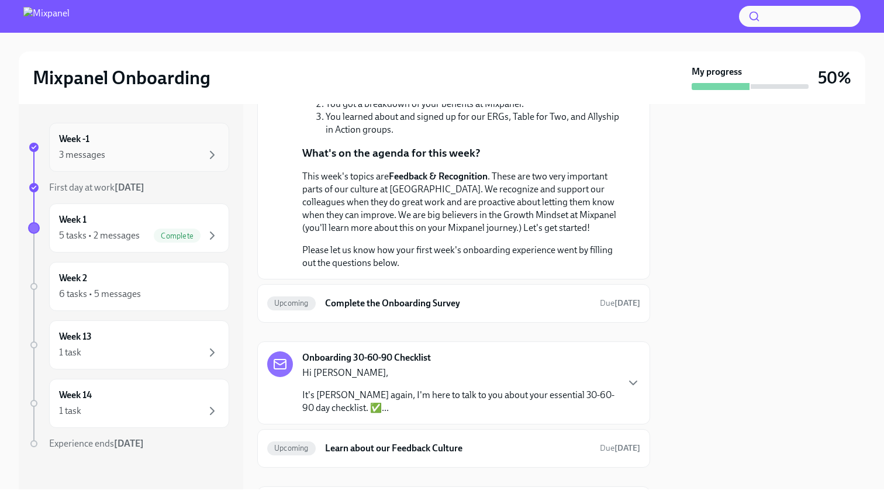
click at [183, 158] on div "3 messages" at bounding box center [139, 155] width 160 height 14
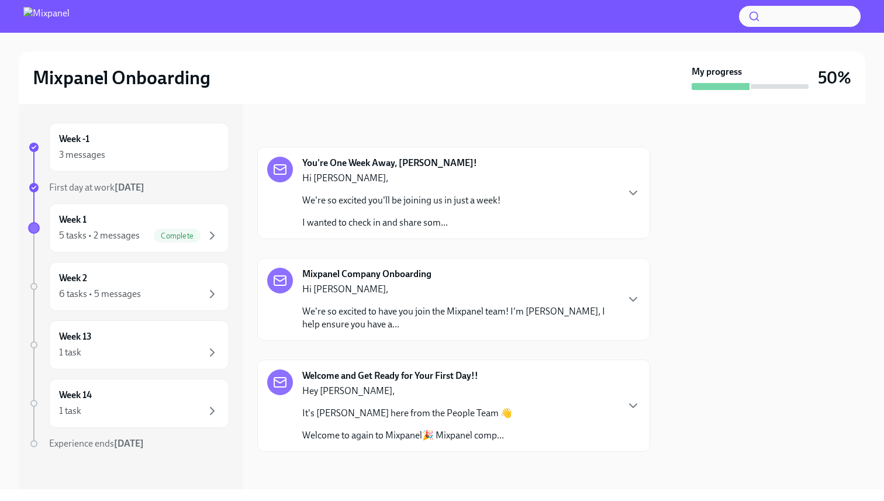
click at [358, 181] on p "Hi [PERSON_NAME]," at bounding box center [401, 178] width 198 height 13
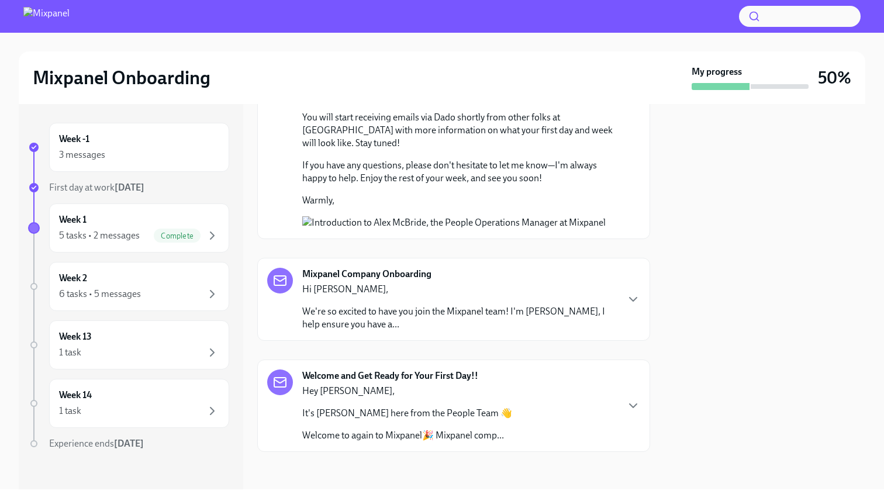
scroll to position [843, 0]
click at [398, 297] on div "Hi Ali, We're so excited to have you join the Mixpanel team! I'm Amanda, I help…" at bounding box center [459, 307] width 315 height 48
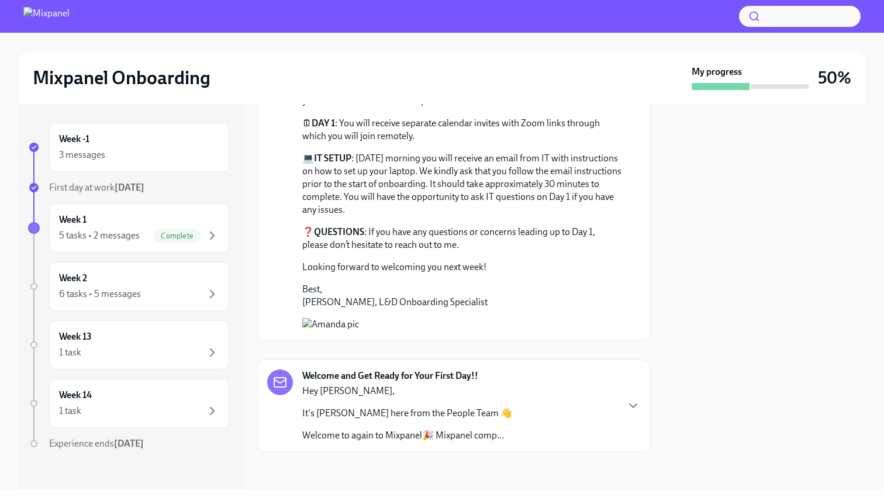
scroll to position [1193, 0]
click at [422, 388] on p "Hey [PERSON_NAME]," at bounding box center [407, 391] width 210 height 13
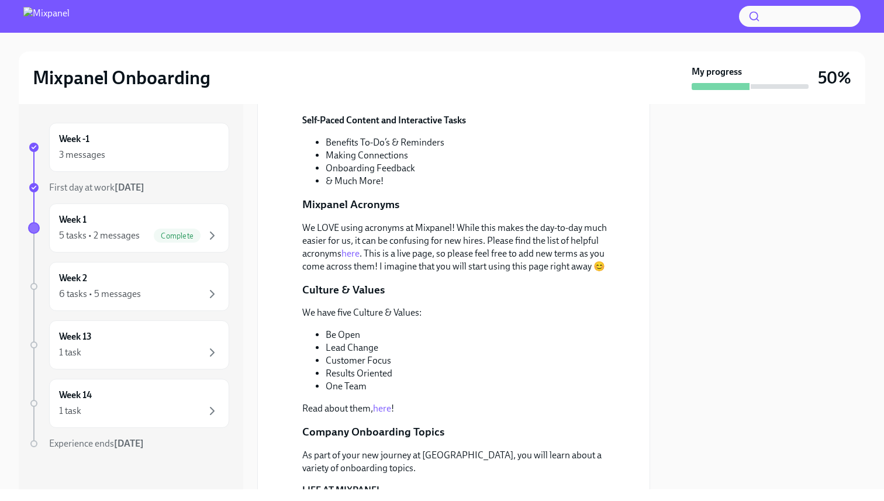
scroll to position [1535, 0]
